Goal: Task Accomplishment & Management: Manage account settings

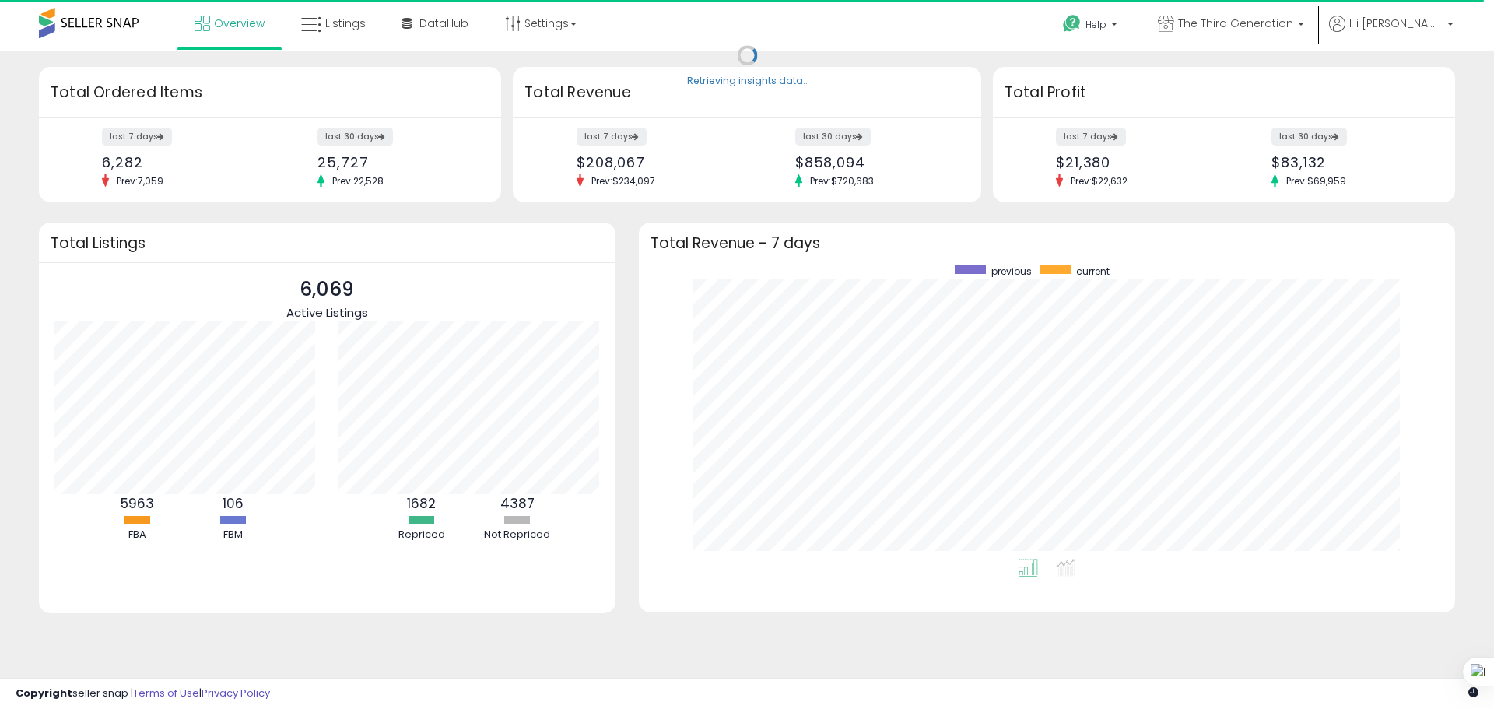
scroll to position [294, 785]
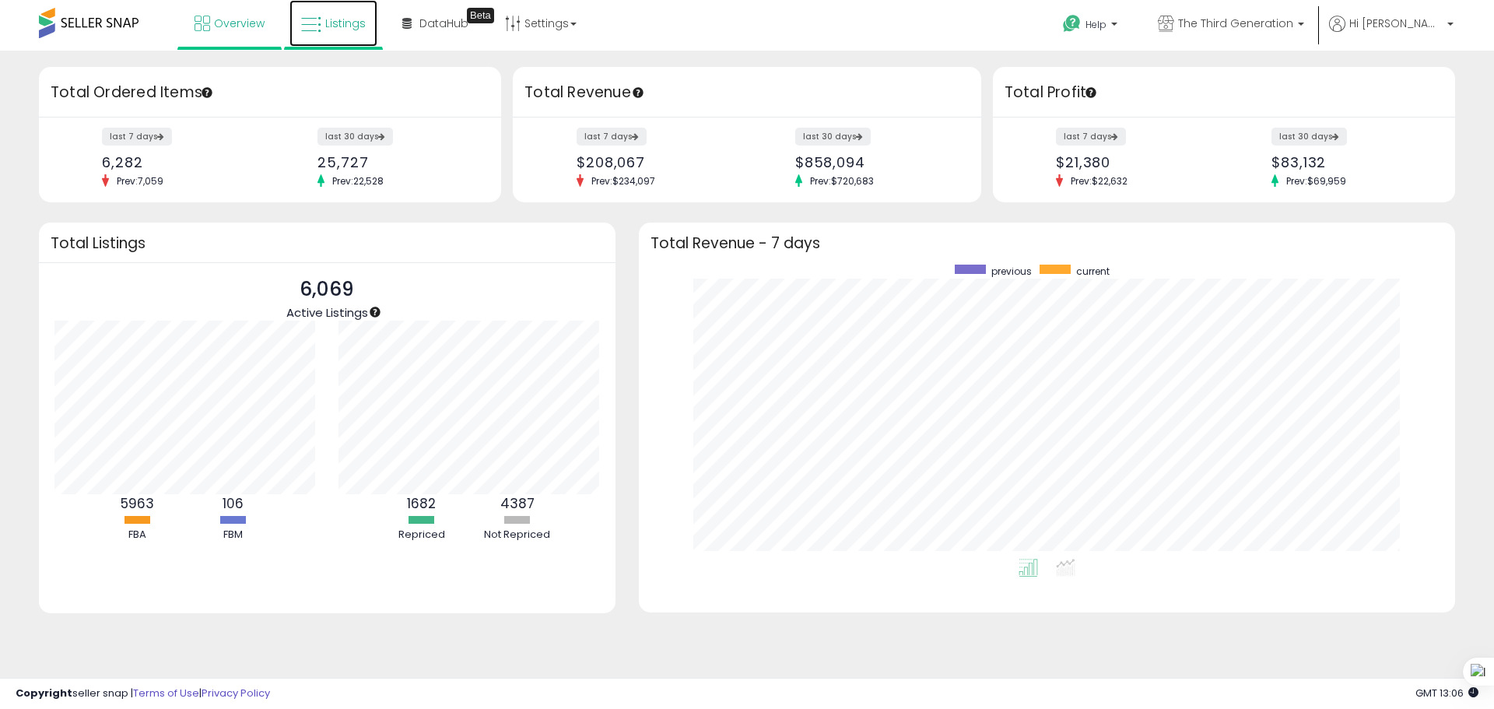
click at [326, 15] on link "Listings" at bounding box center [334, 23] width 88 height 47
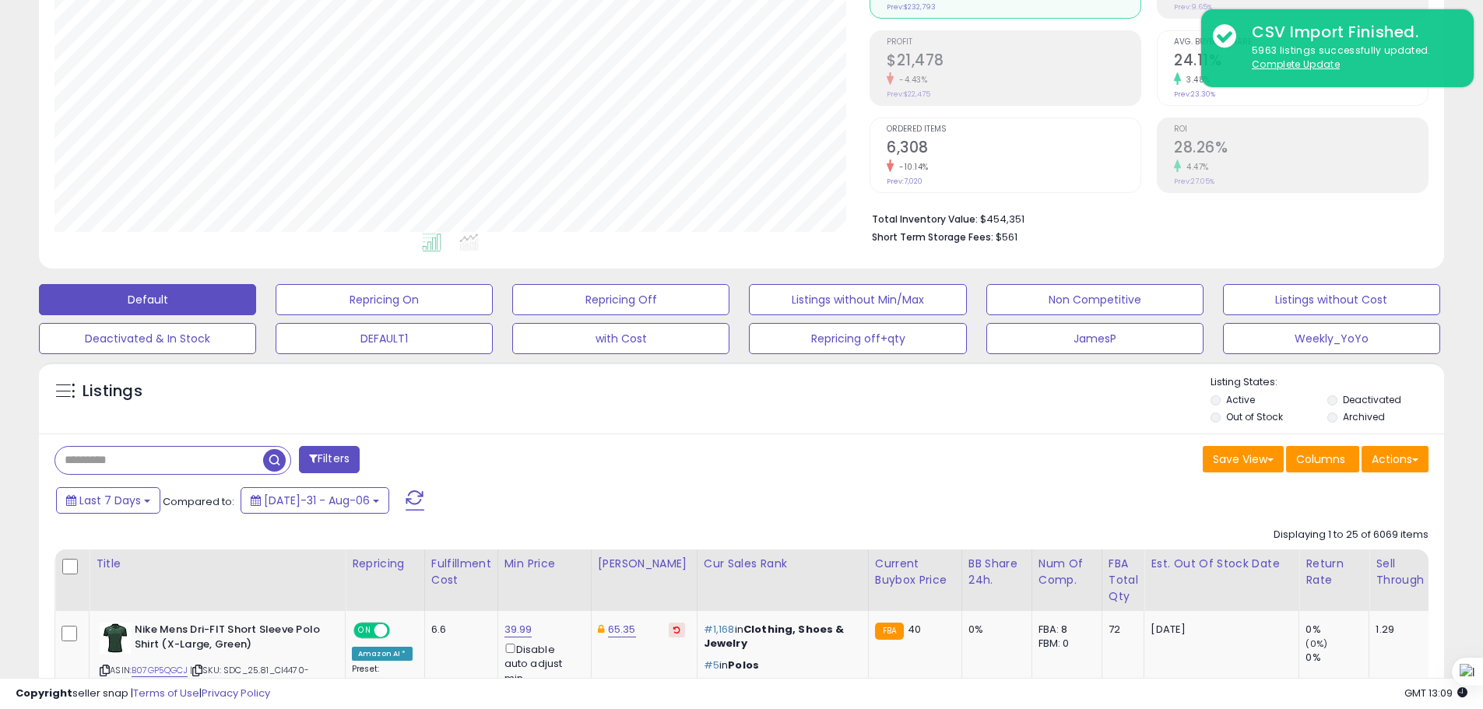
scroll to position [389, 0]
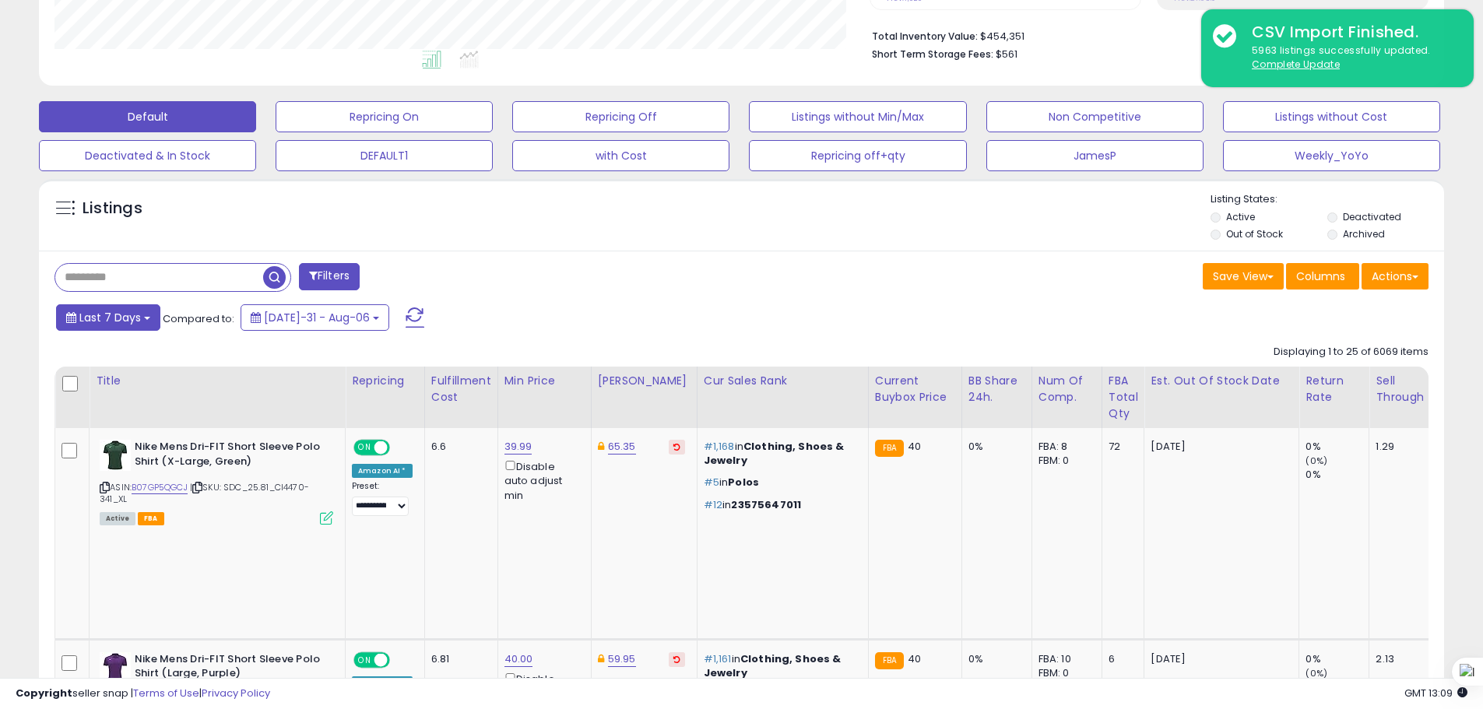
click at [142, 325] on button "Last 7 Days" at bounding box center [108, 317] width 104 height 26
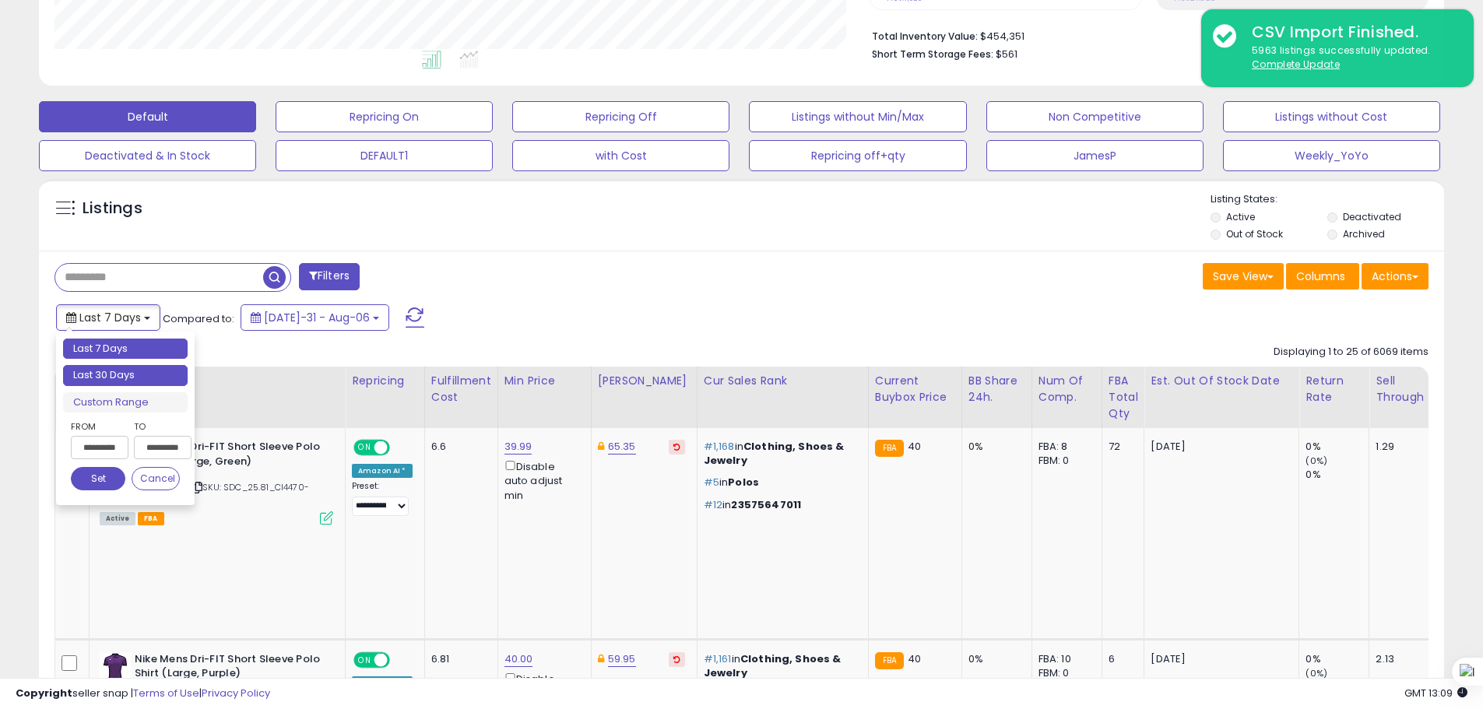
type input "**********"
click at [158, 380] on li "Last 30 Days" at bounding box center [125, 375] width 125 height 21
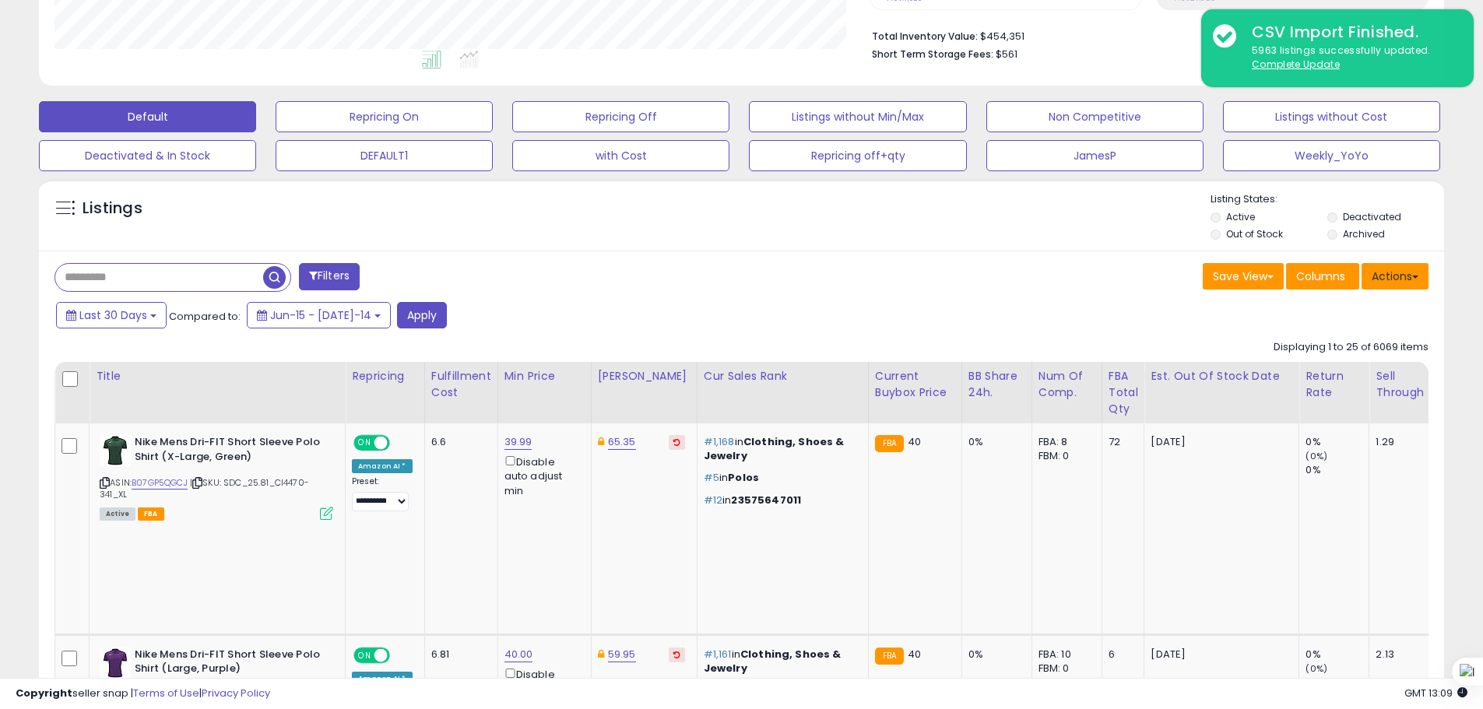
click at [1396, 282] on button "Actions" at bounding box center [1394, 276] width 67 height 26
click at [1327, 363] on link "Export All Columns" at bounding box center [1331, 375] width 170 height 24
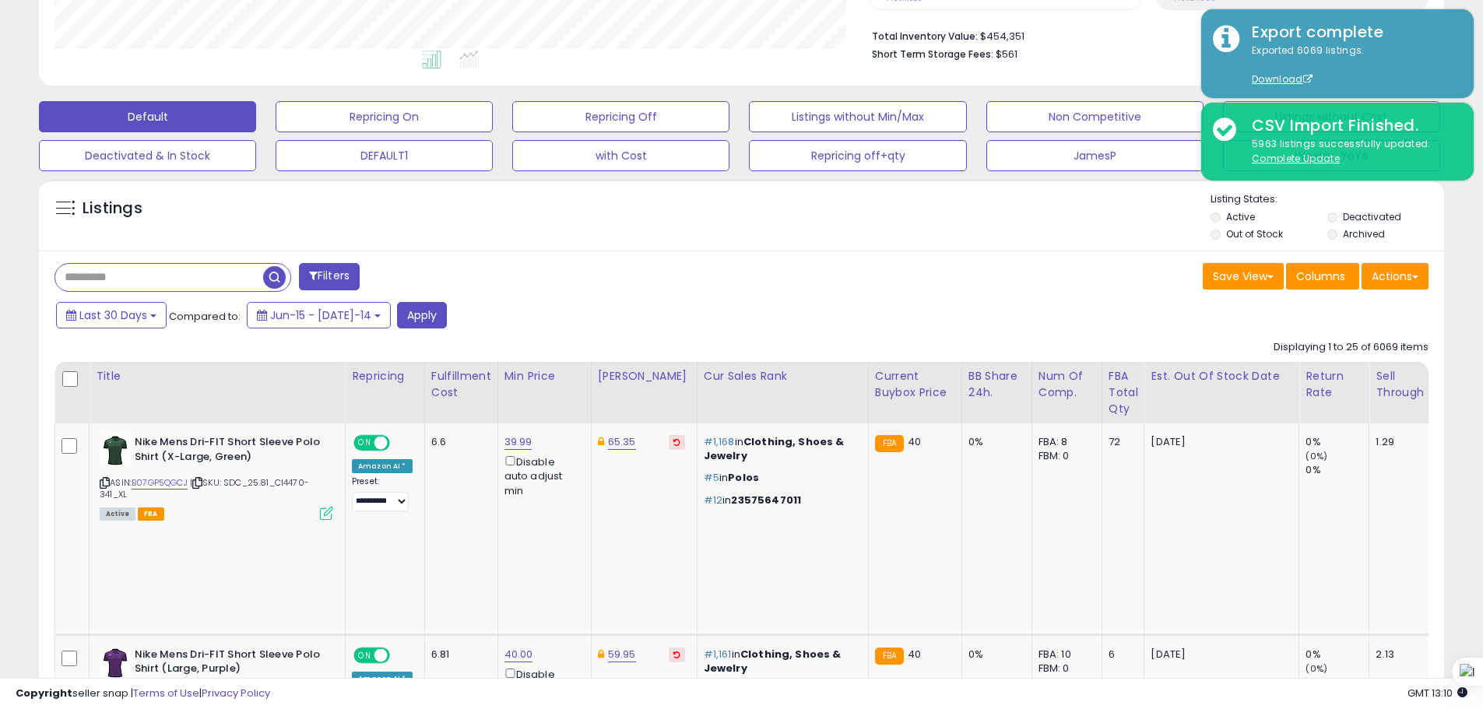
click at [1053, 241] on div "Listings" at bounding box center [741, 218] width 1405 height 53
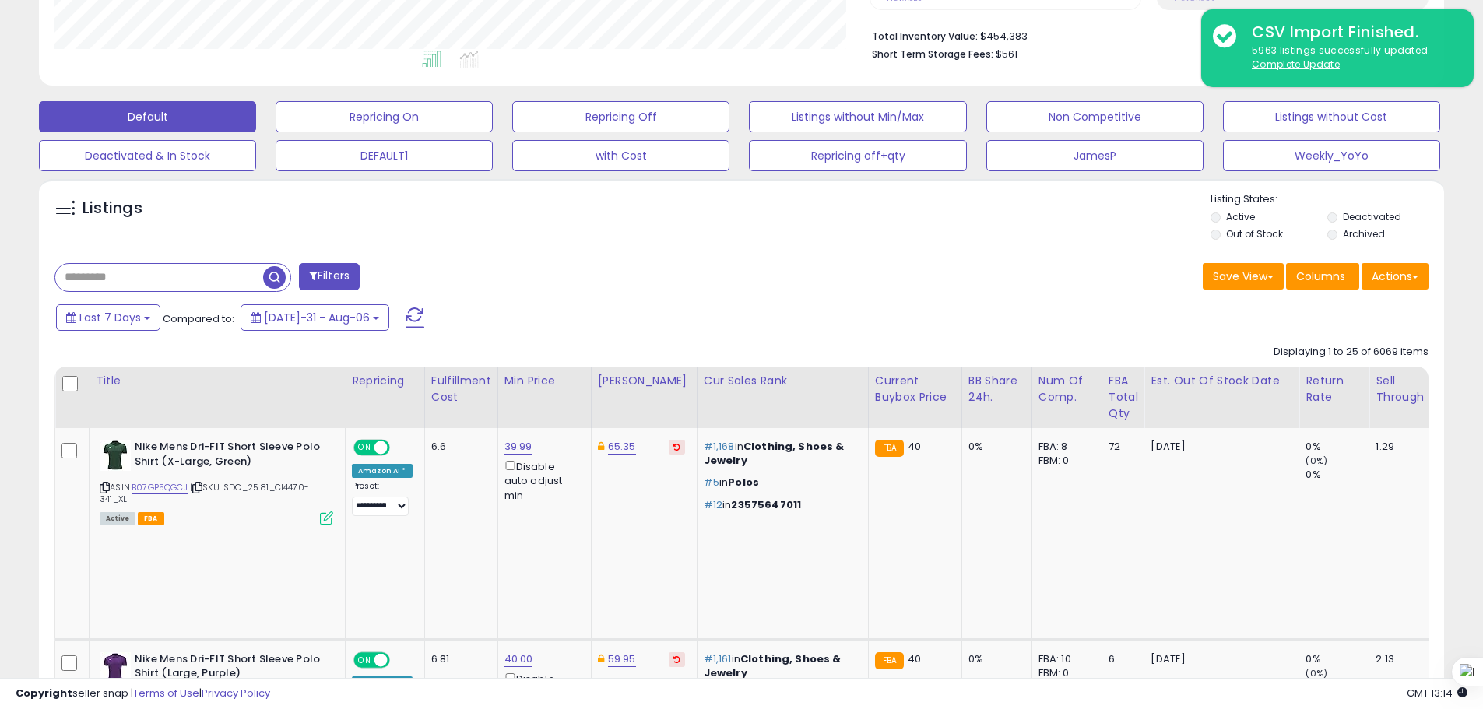
scroll to position [319, 815]
